Goal: Information Seeking & Learning: Learn about a topic

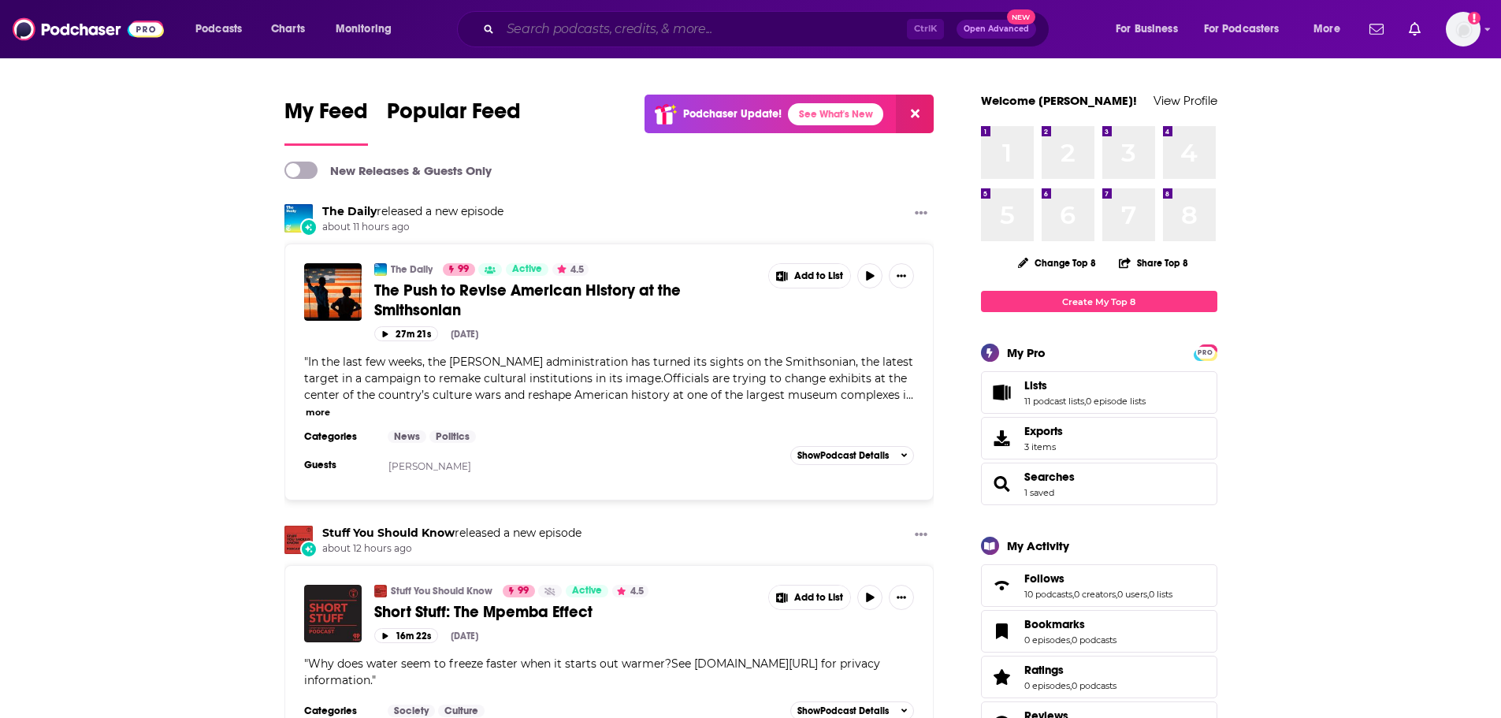
click at [543, 33] on input "Search podcasts, credits, & more..." at bounding box center [703, 29] width 406 height 25
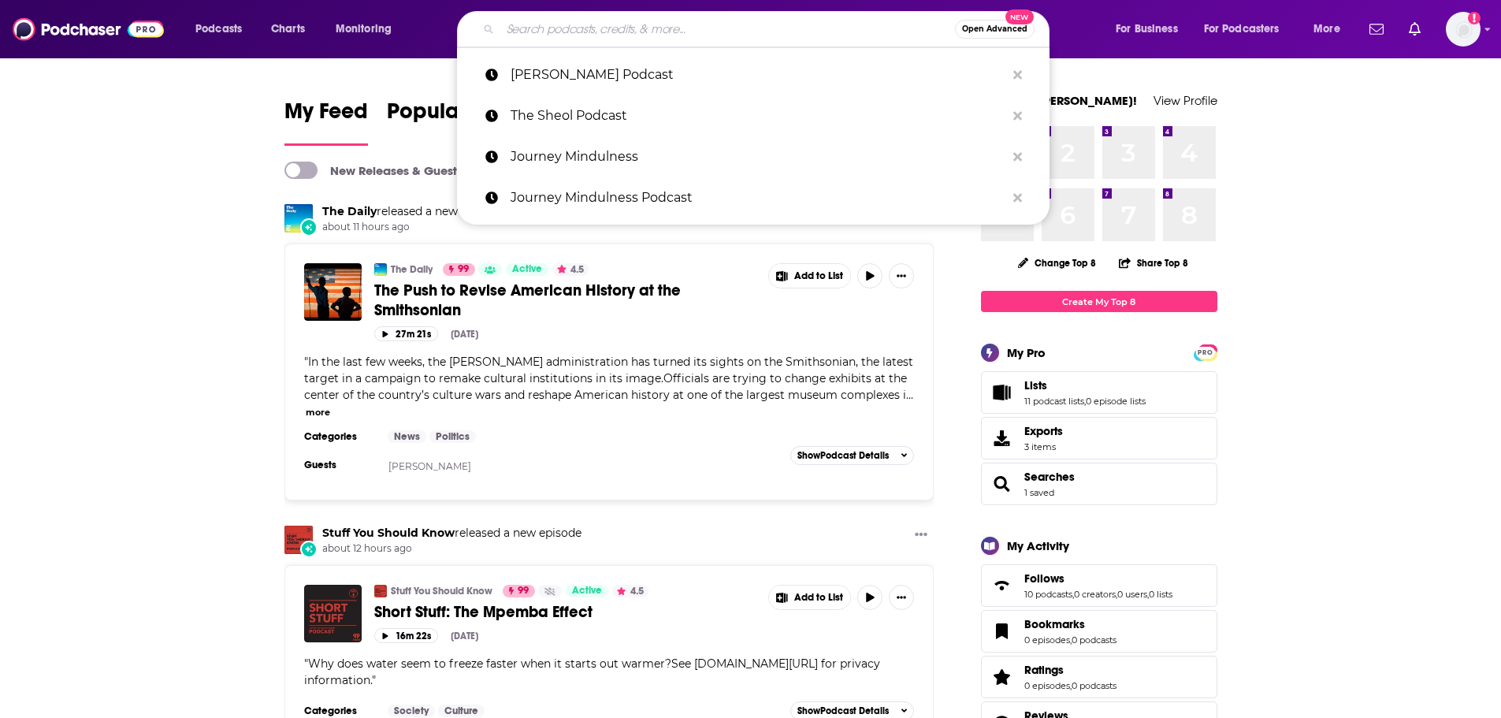
paste input "[PERSON_NAME] Unfiltered"
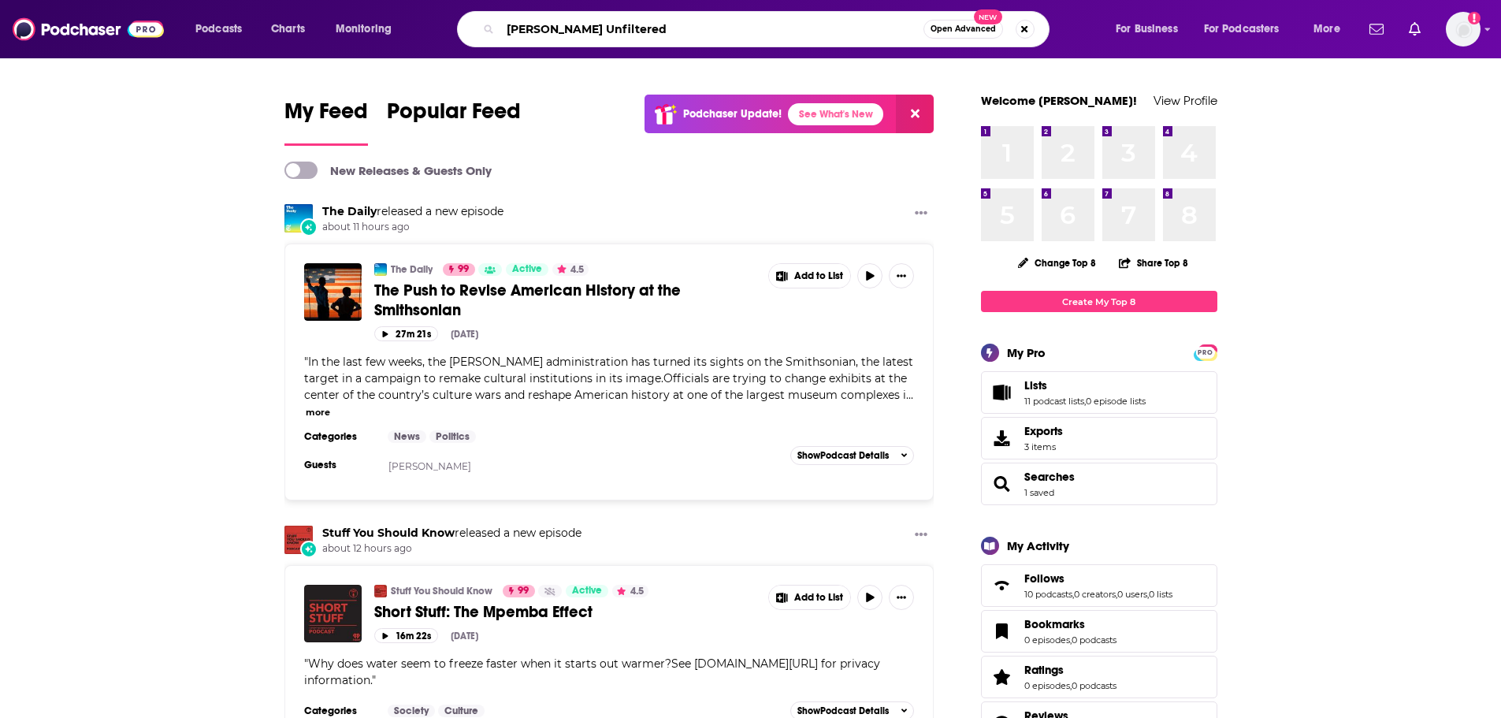
type input "[PERSON_NAME] Unfiltered"
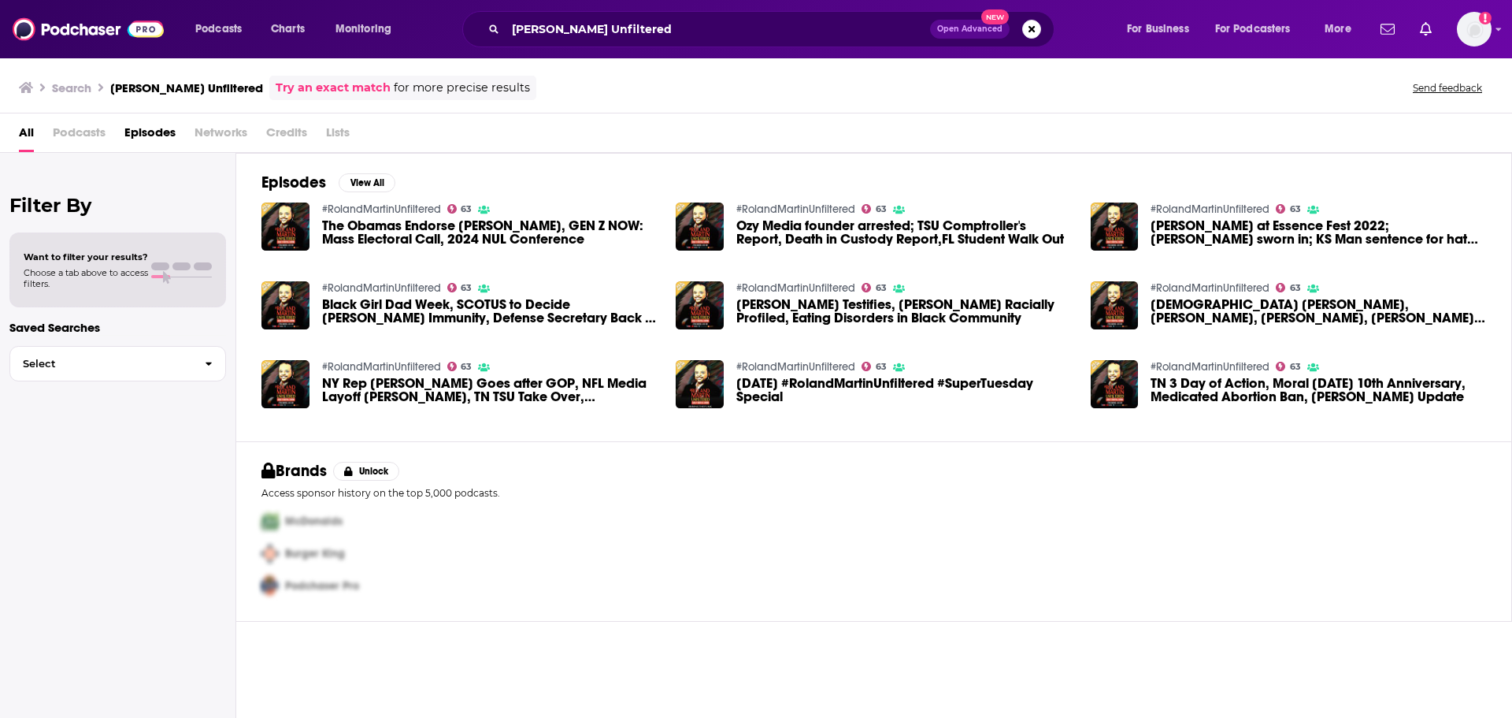
click at [77, 129] on span "Podcasts" at bounding box center [79, 136] width 53 height 32
click at [1483, 37] on img "Logged in as rarjune" at bounding box center [1474, 29] width 35 height 35
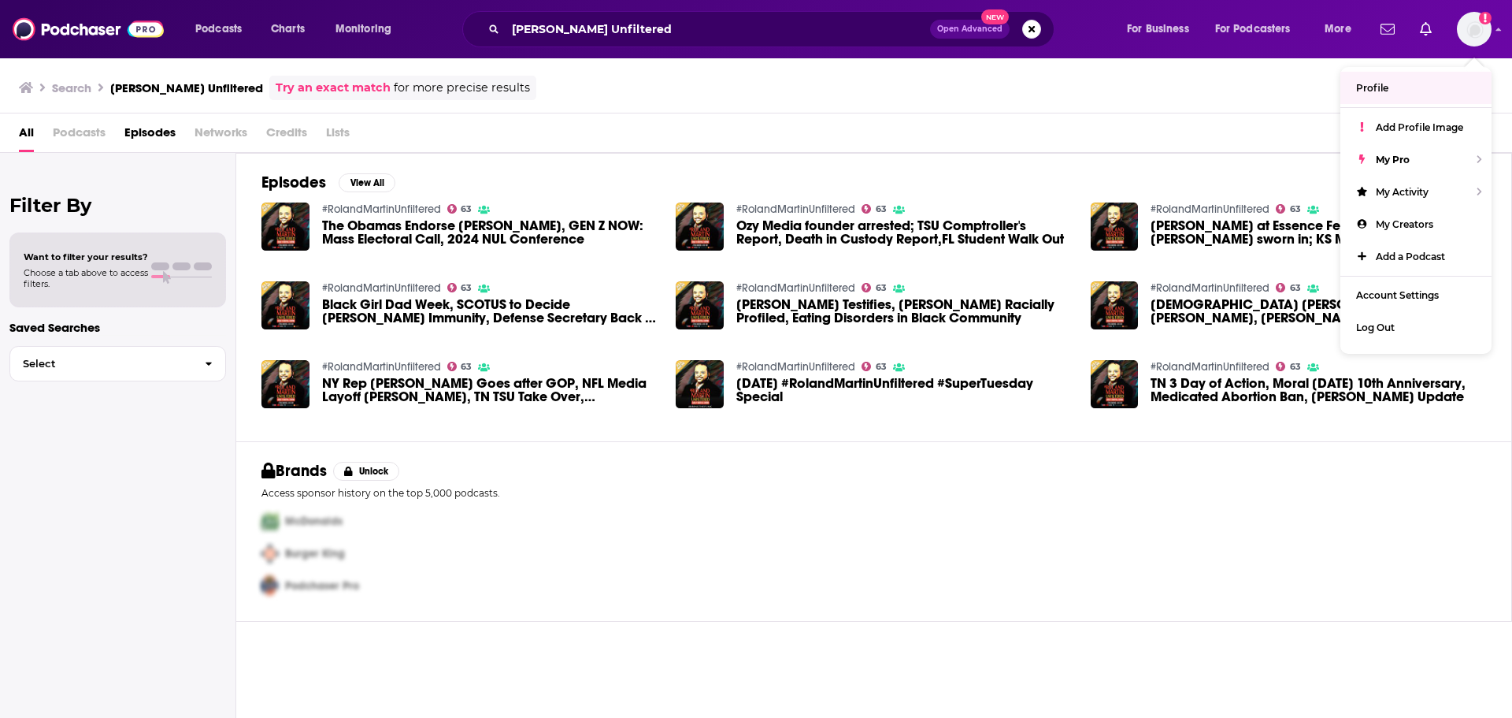
click at [857, 87] on div "Search [PERSON_NAME] Unfiltered Try an exact match for more precise results Sen…" at bounding box center [753, 88] width 1468 height 24
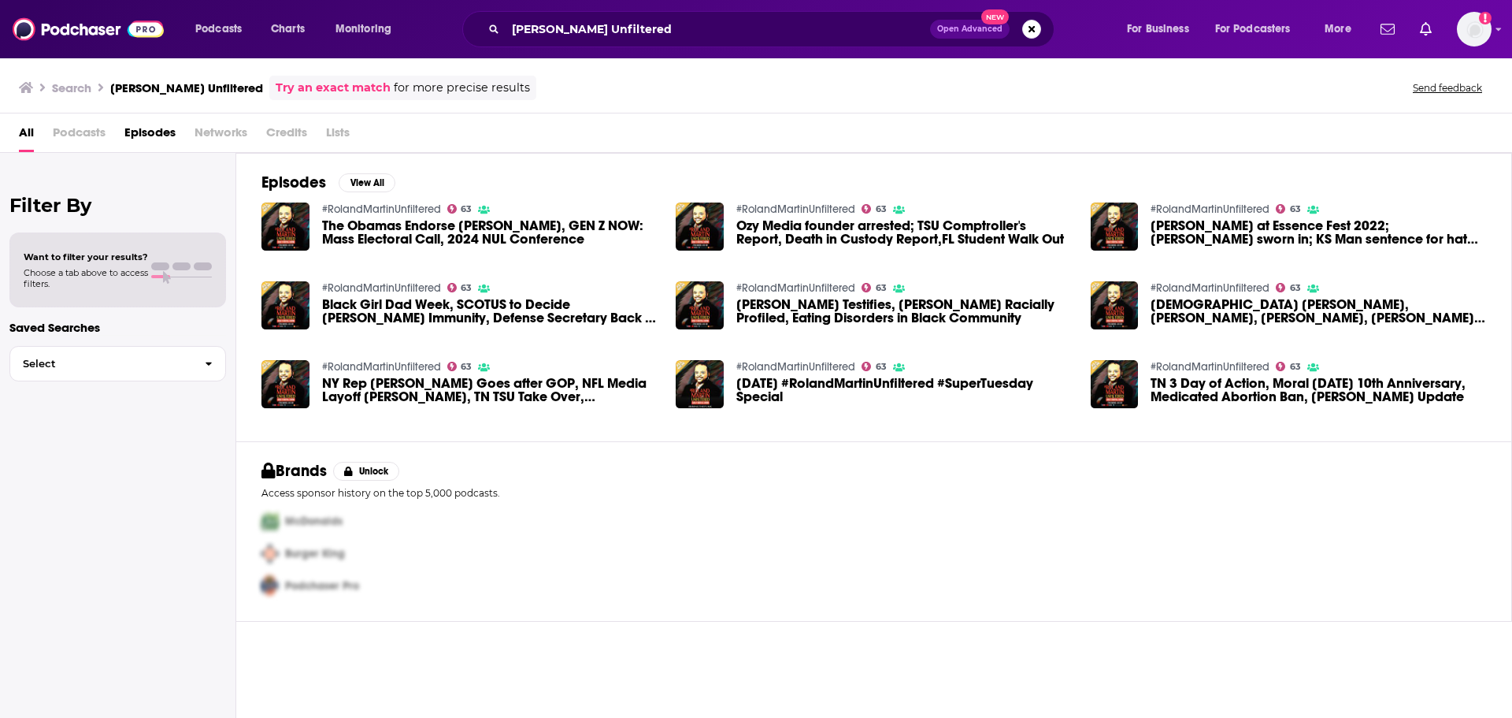
click at [345, 203] on link "#RolandMartinUnfiltered" at bounding box center [381, 208] width 119 height 13
